Goal: Book appointment/travel/reservation

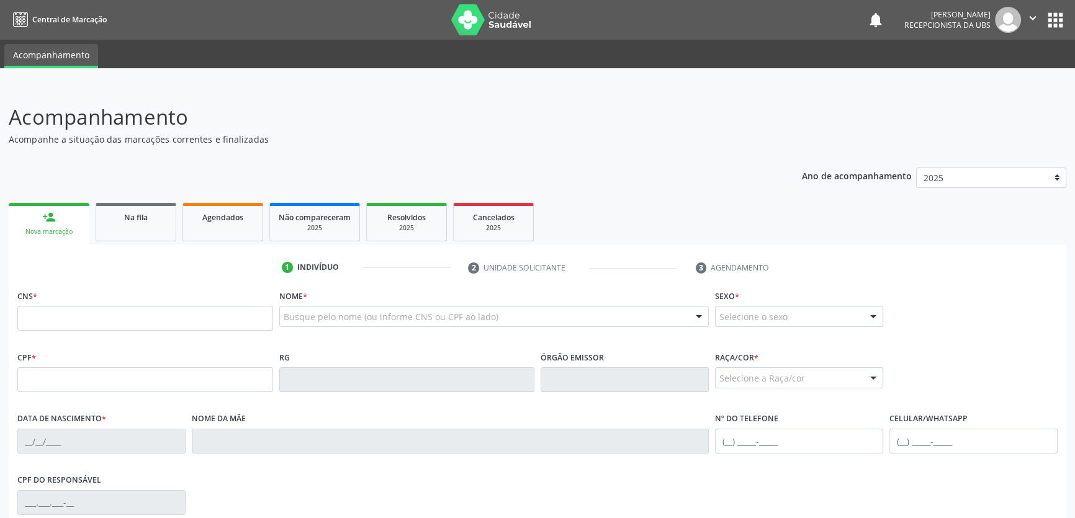
click at [129, 323] on input "text" at bounding box center [145, 318] width 256 height 25
type input "703 2086 4250 7893"
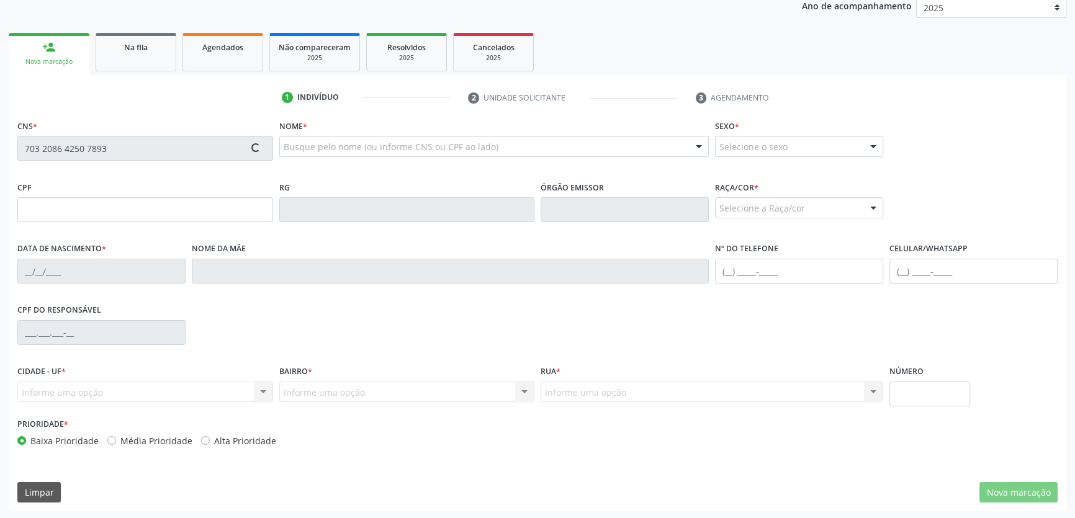
scroll to position [171, 0]
type input "163.843.344-53"
type input "[DATE]"
type input "[PERSON_NAME]"
type input "[PHONE_NUMBER]"
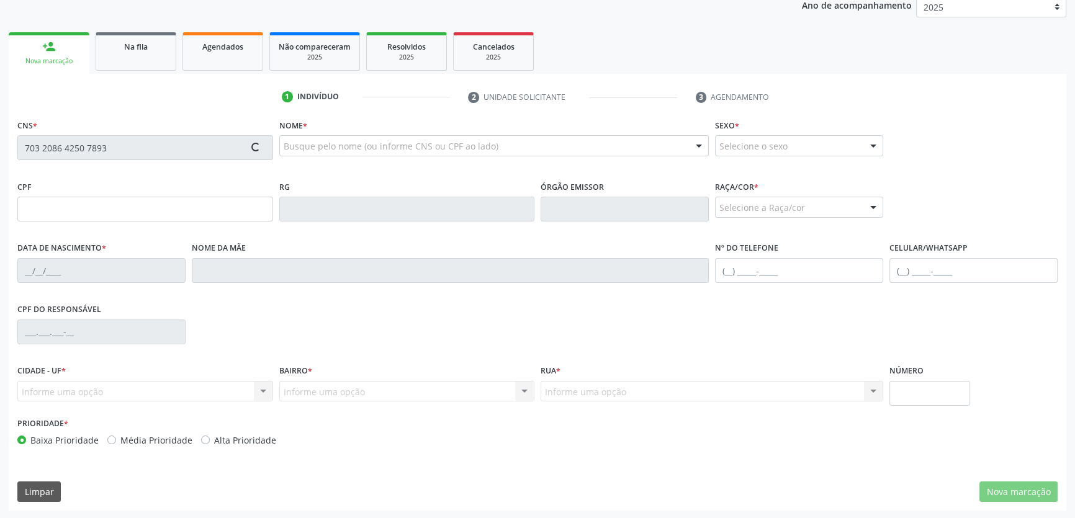
type input "S/N"
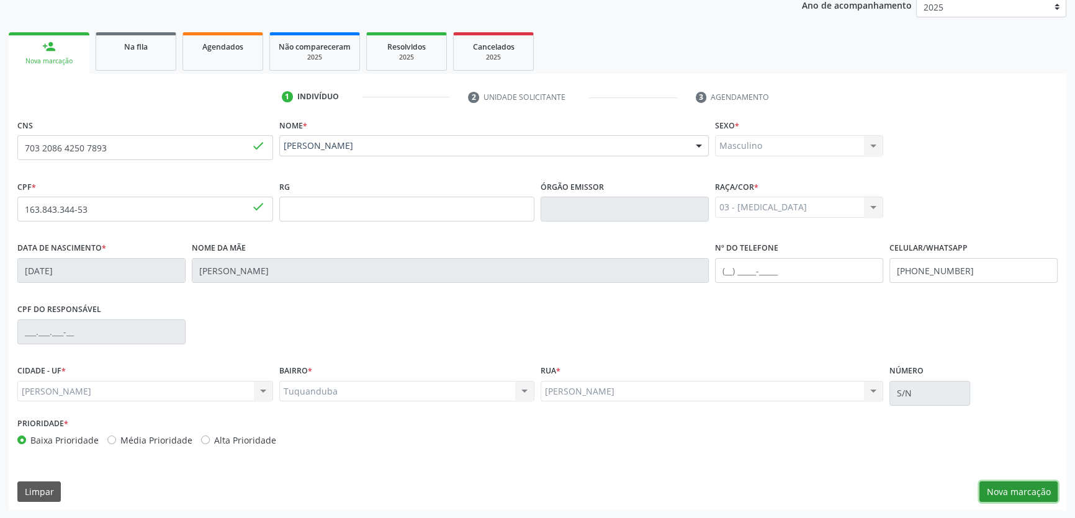
click at [1014, 490] on button "Nova marcação" at bounding box center [1018, 492] width 78 height 21
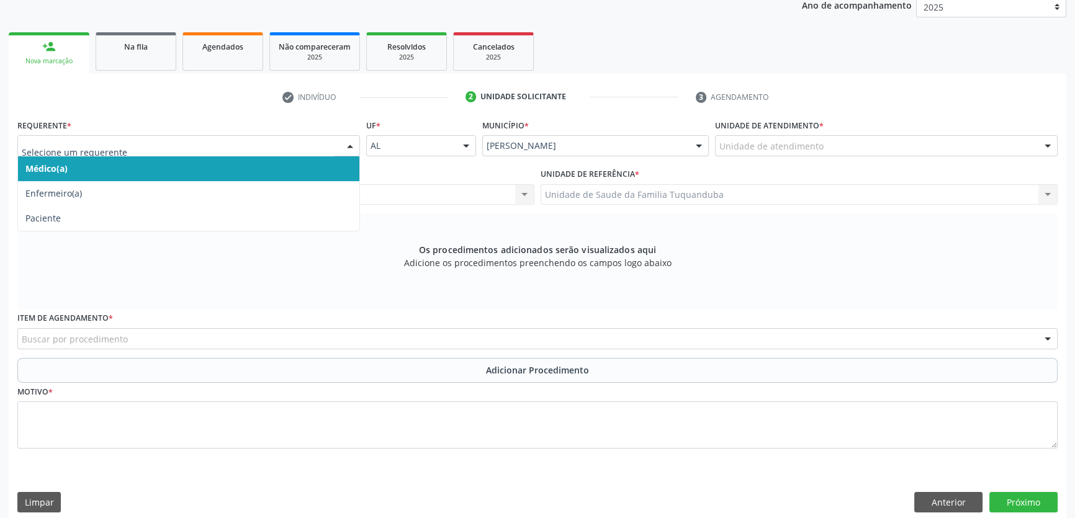
click at [189, 153] on div at bounding box center [188, 145] width 343 height 21
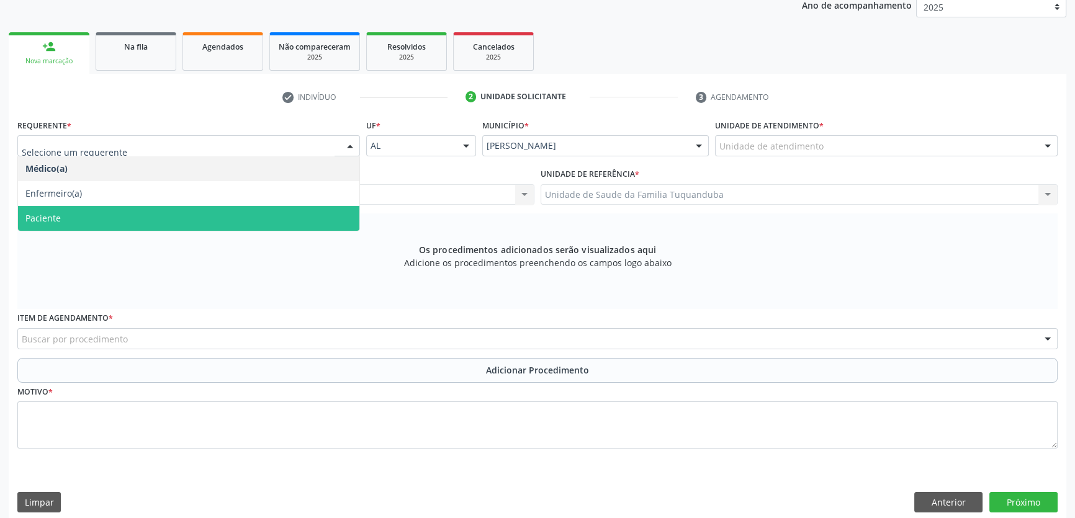
click at [151, 218] on span "Paciente" at bounding box center [188, 218] width 341 height 25
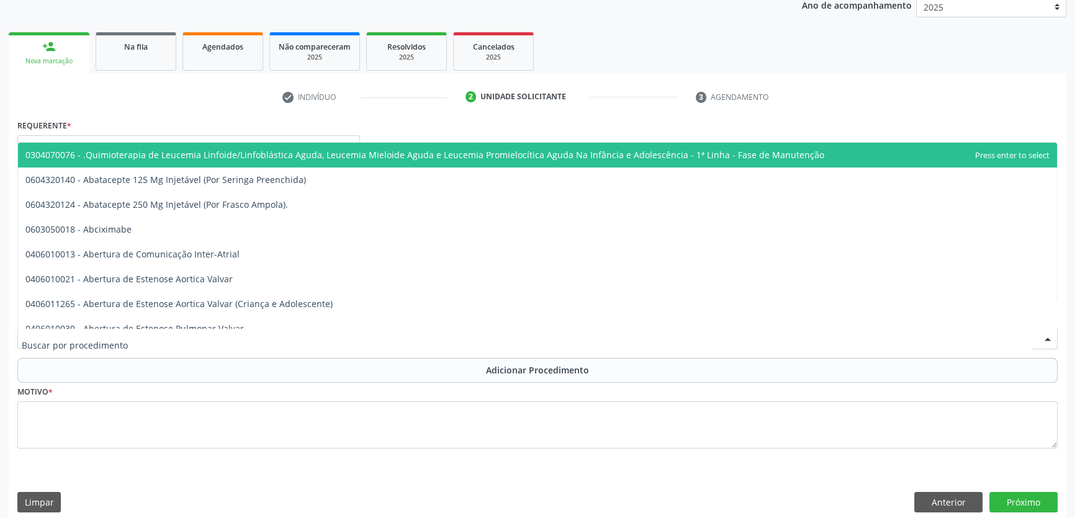
click at [192, 336] on div at bounding box center [537, 338] width 1040 height 21
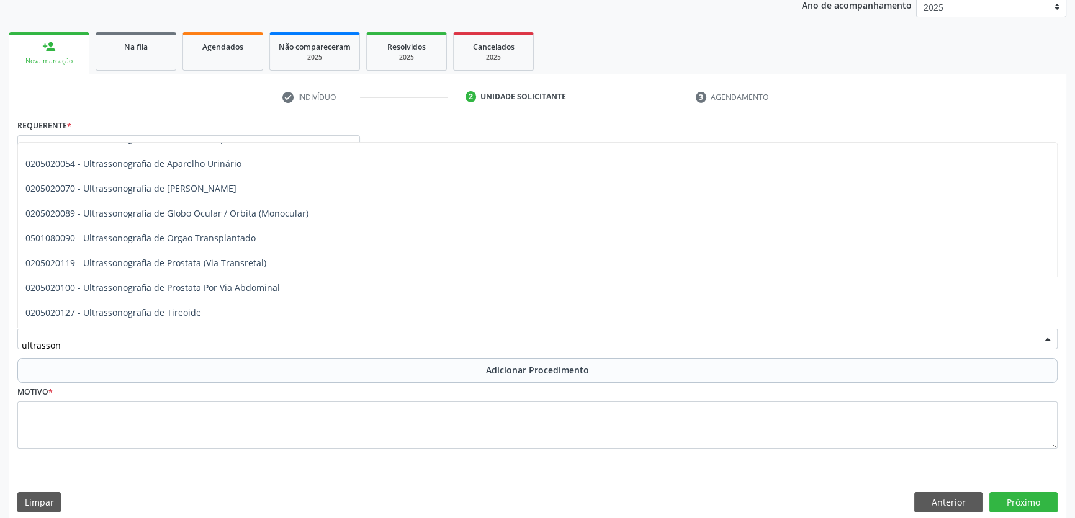
scroll to position [360, 0]
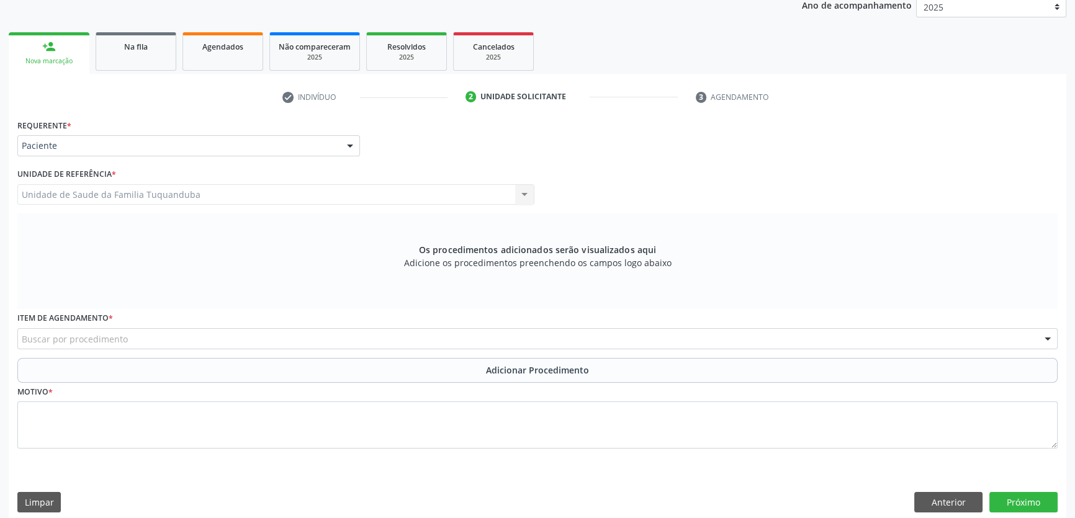
click at [202, 347] on div "Buscar por procedimento" at bounding box center [537, 338] width 1040 height 21
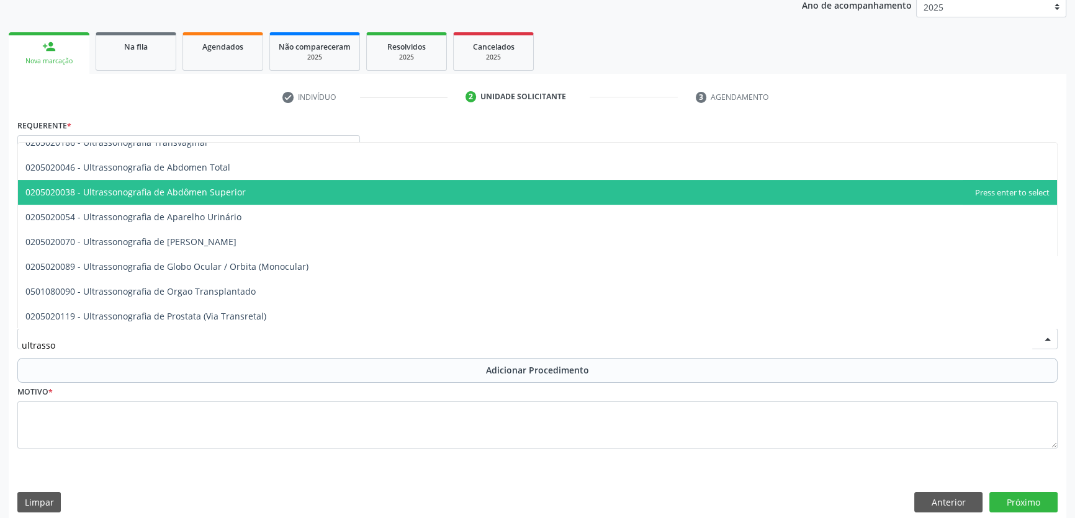
type input "ultrasson"
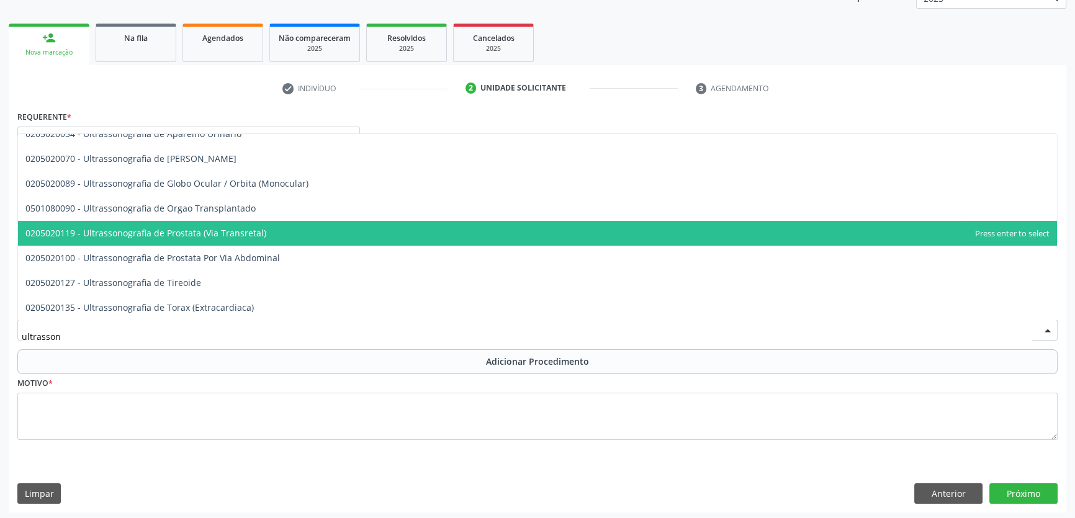
scroll to position [181, 0]
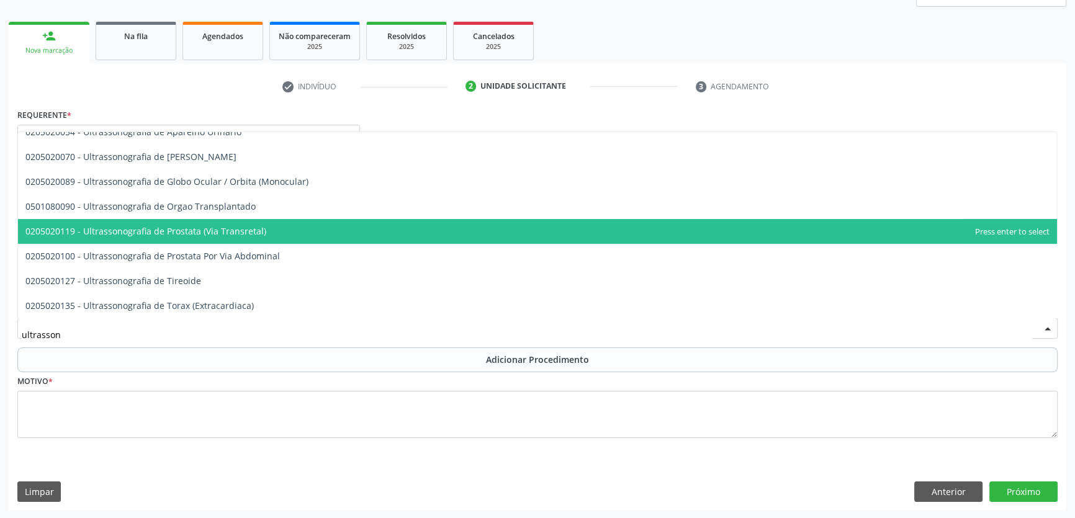
click at [215, 222] on span "0205020119 - Ultrassonografia de Prostata (Via Transretal)" at bounding box center [537, 231] width 1039 height 25
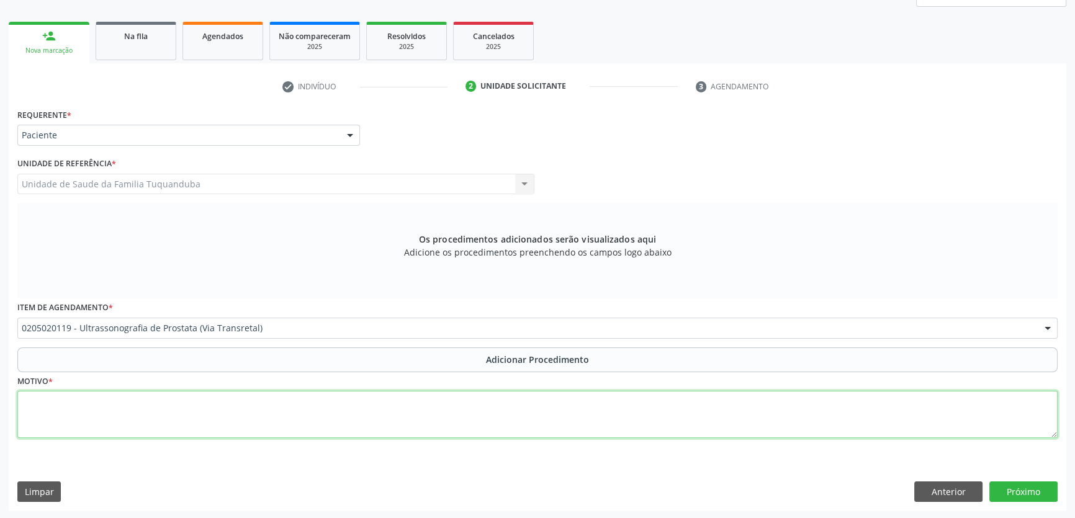
click at [203, 406] on textarea at bounding box center [537, 414] width 1040 height 47
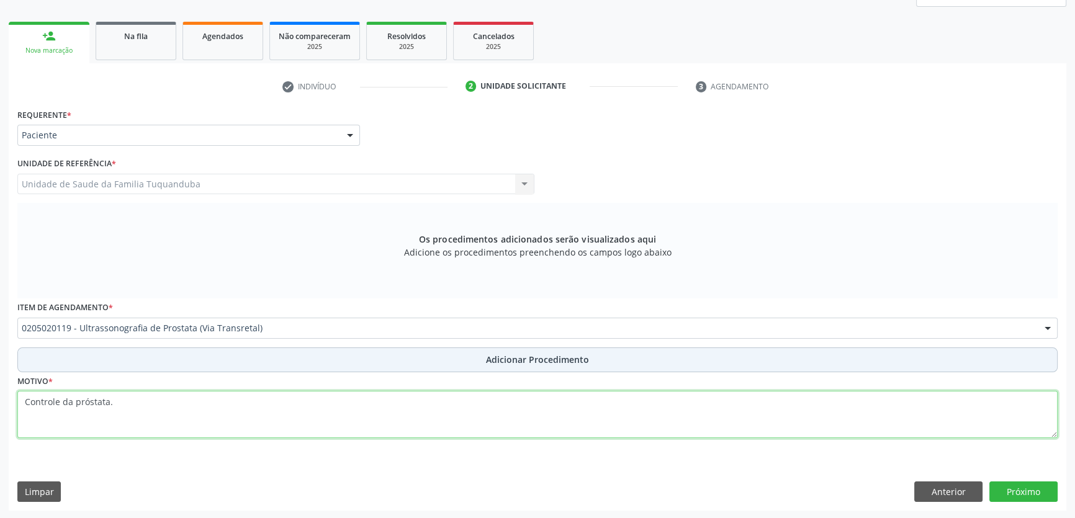
type textarea "Controle da próstata."
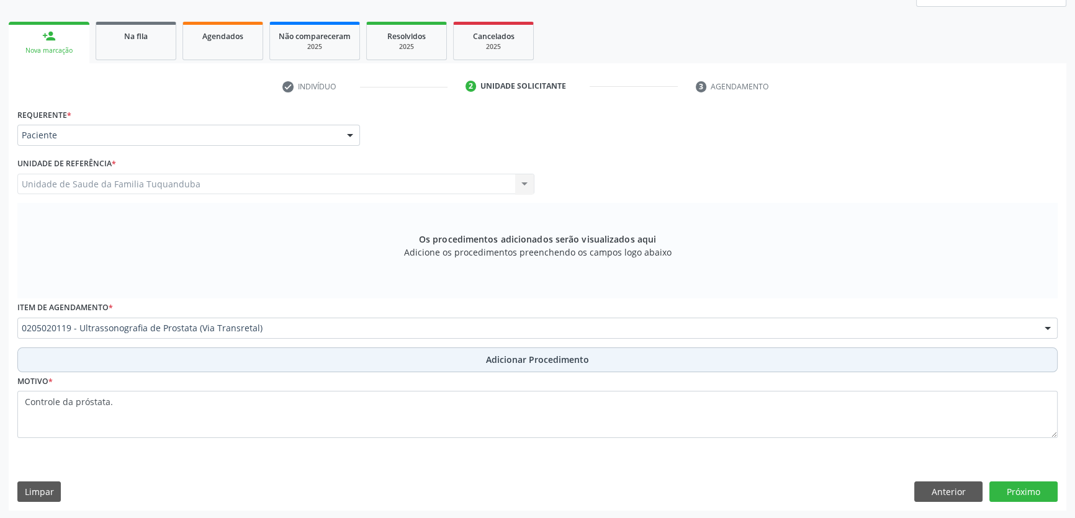
click at [552, 349] on button "Adicionar Procedimento" at bounding box center [537, 360] width 1040 height 25
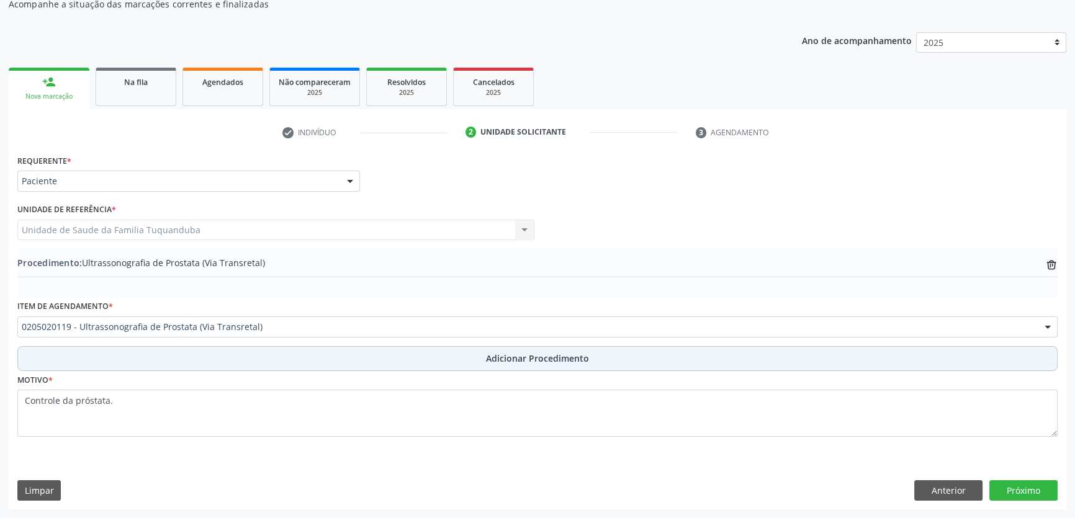
scroll to position [134, 0]
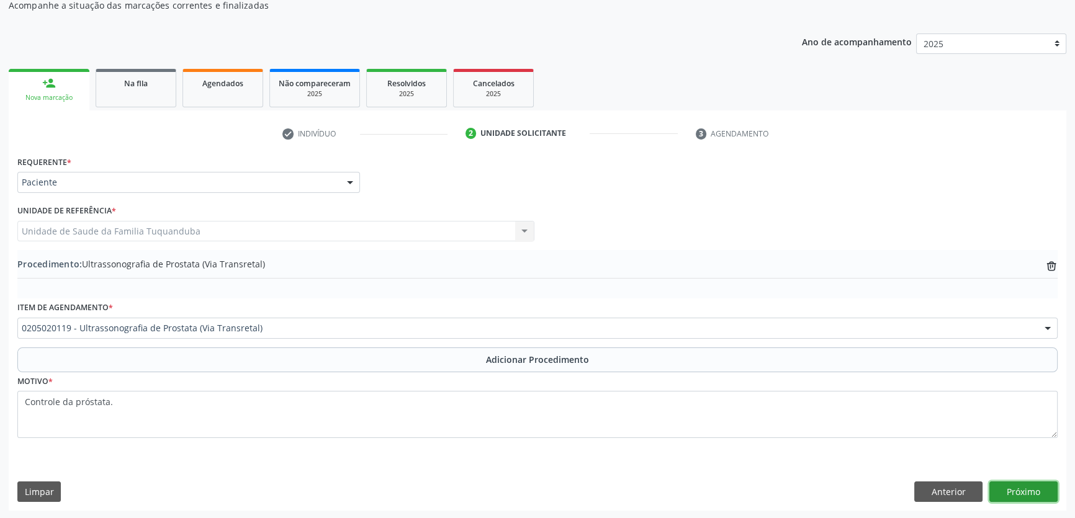
click at [1033, 495] on button "Próximo" at bounding box center [1023, 492] width 68 height 21
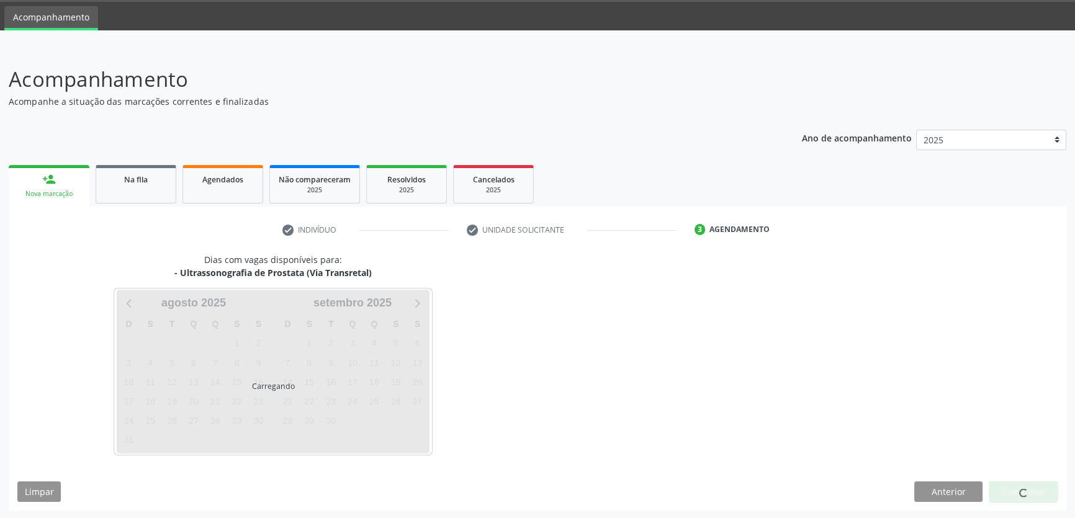
scroll to position [74, 0]
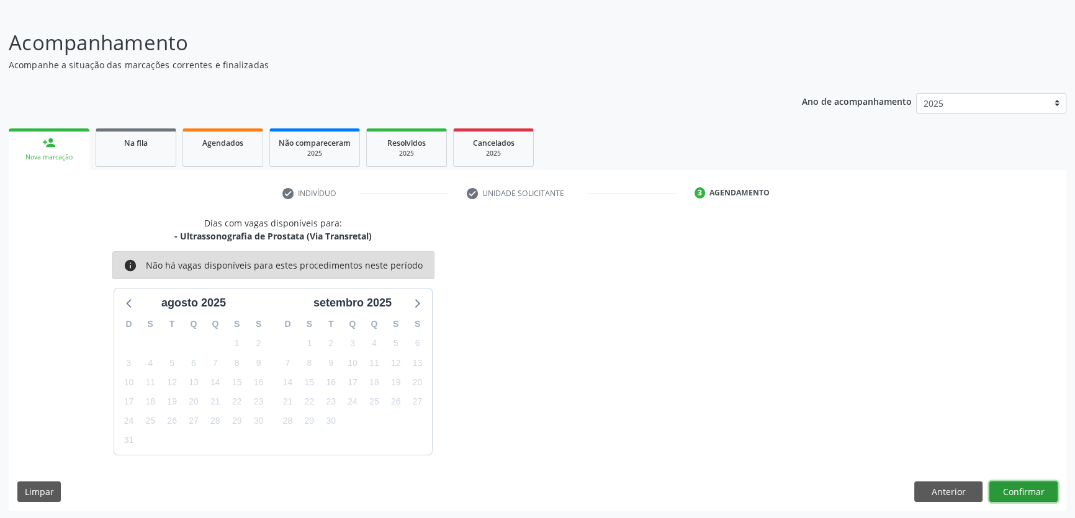
click at [1033, 495] on button "Confirmar" at bounding box center [1023, 492] width 68 height 21
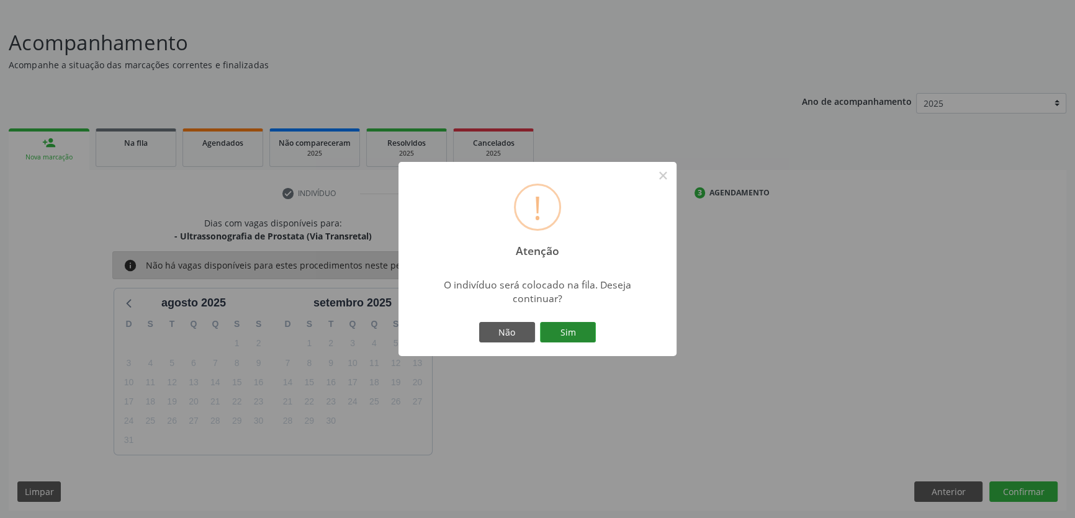
click at [581, 329] on button "Sim" at bounding box center [568, 332] width 56 height 21
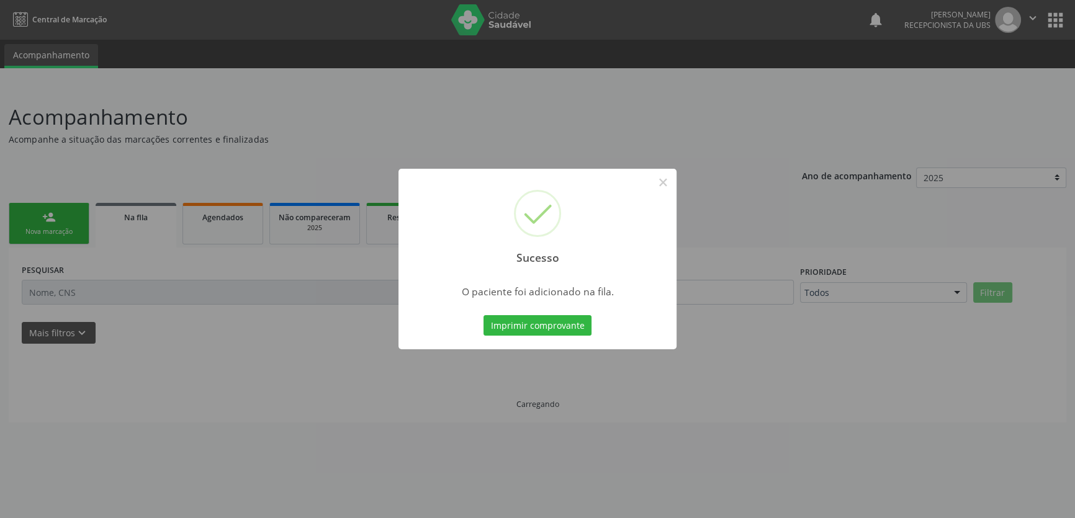
scroll to position [0, 0]
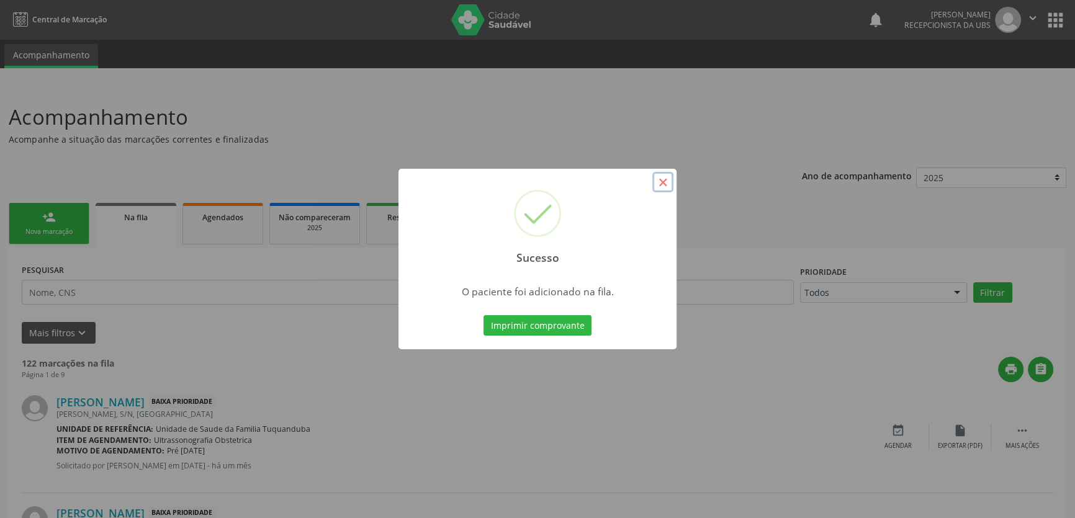
click at [665, 186] on button "×" at bounding box center [662, 182] width 21 height 21
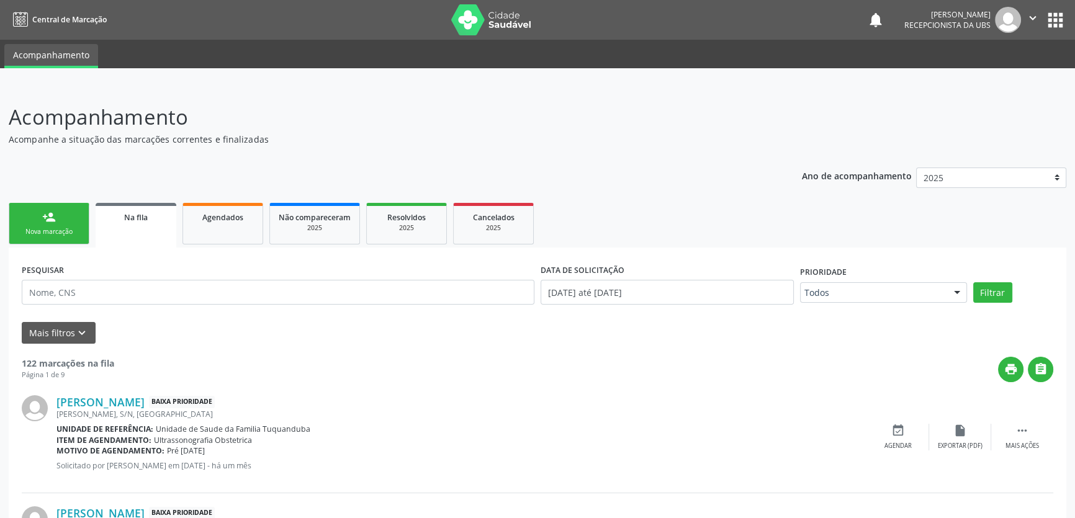
click at [1026, 21] on icon "" at bounding box center [1033, 18] width 14 height 14
click at [971, 76] on link "Sair" at bounding box center [1001, 75] width 86 height 17
